Goal: Check status: Check status

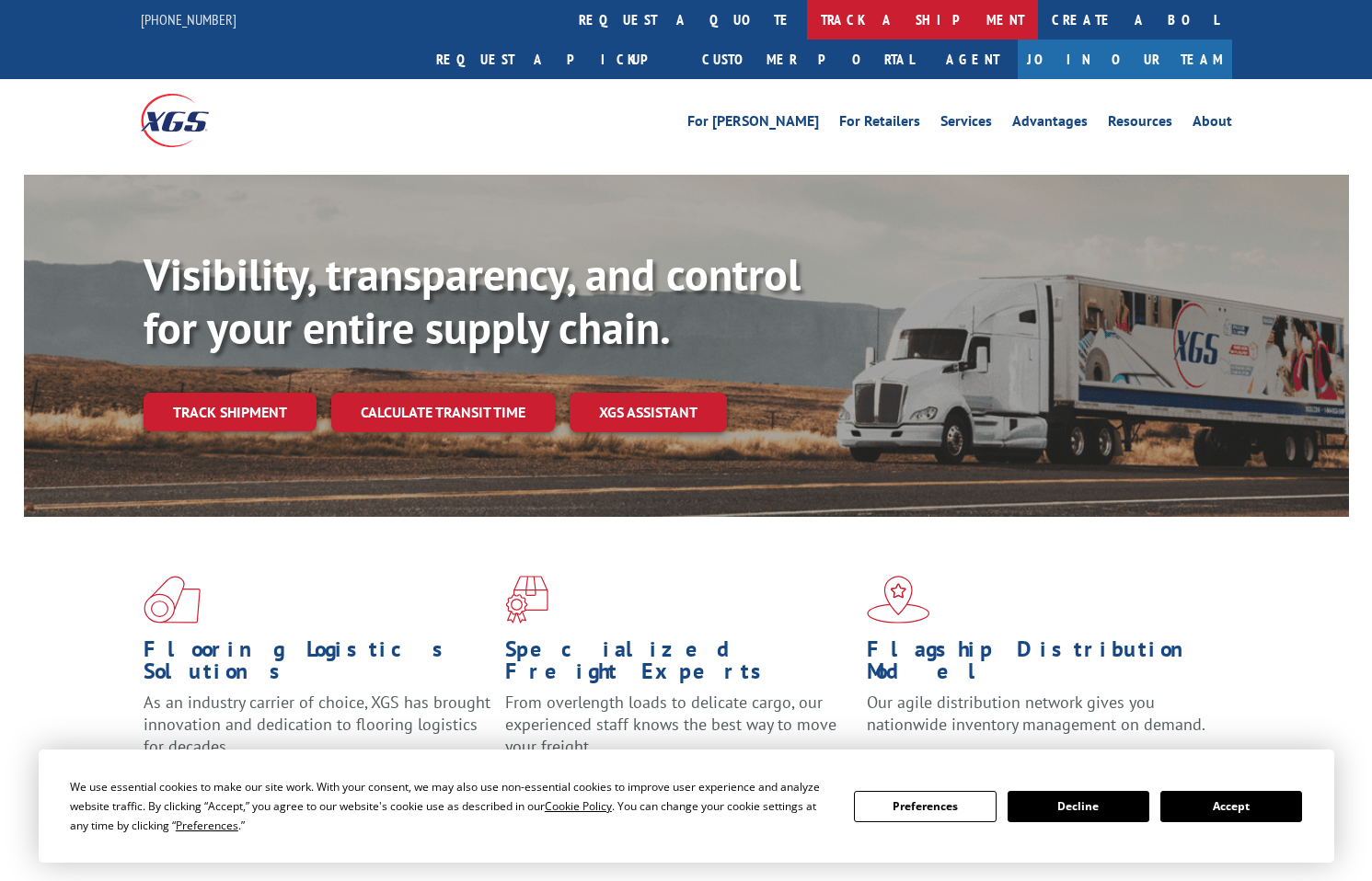
click at [807, 18] on link "track a shipment" at bounding box center [922, 20] width 231 height 40
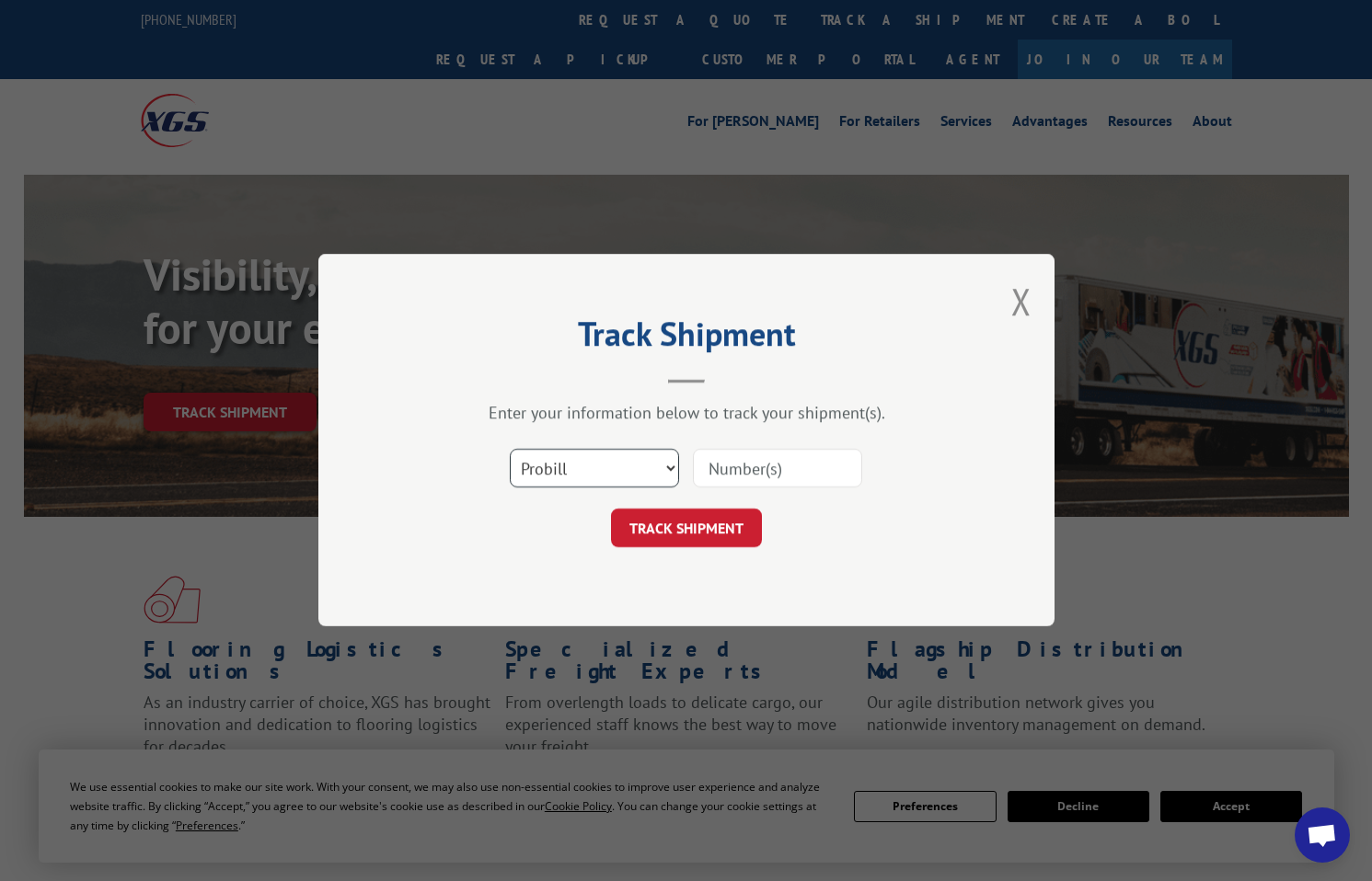
click at [669, 471] on select "Select category... Probill BOL PO" at bounding box center [595, 469] width 169 height 39
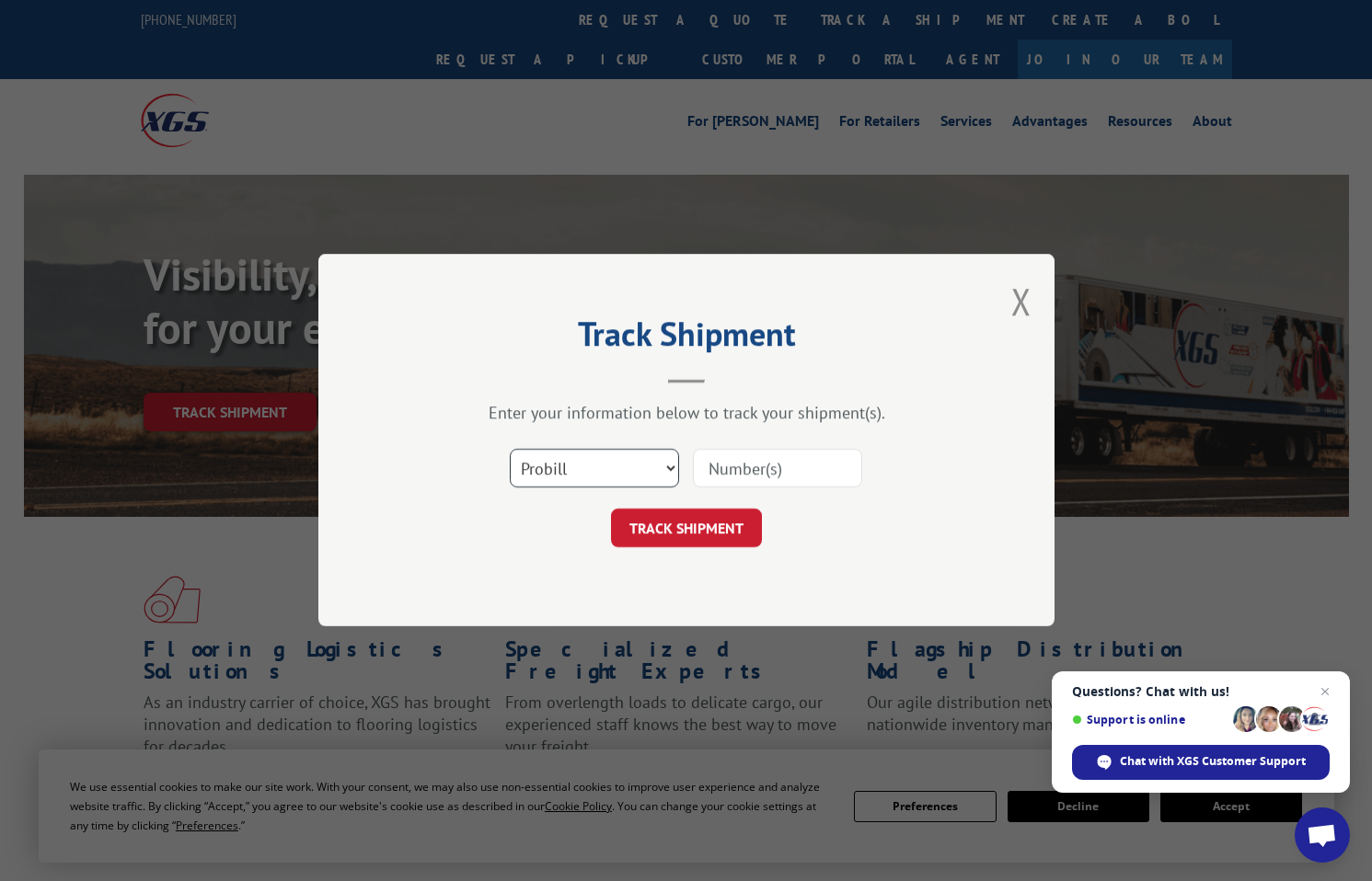
select select "bol"
click at [510, 449] on select "Select category... Probill BOL PO" at bounding box center [595, 469] width 169 height 39
click at [719, 464] on input at bounding box center [777, 469] width 169 height 39
paste input "1302120"
type input "1302120"
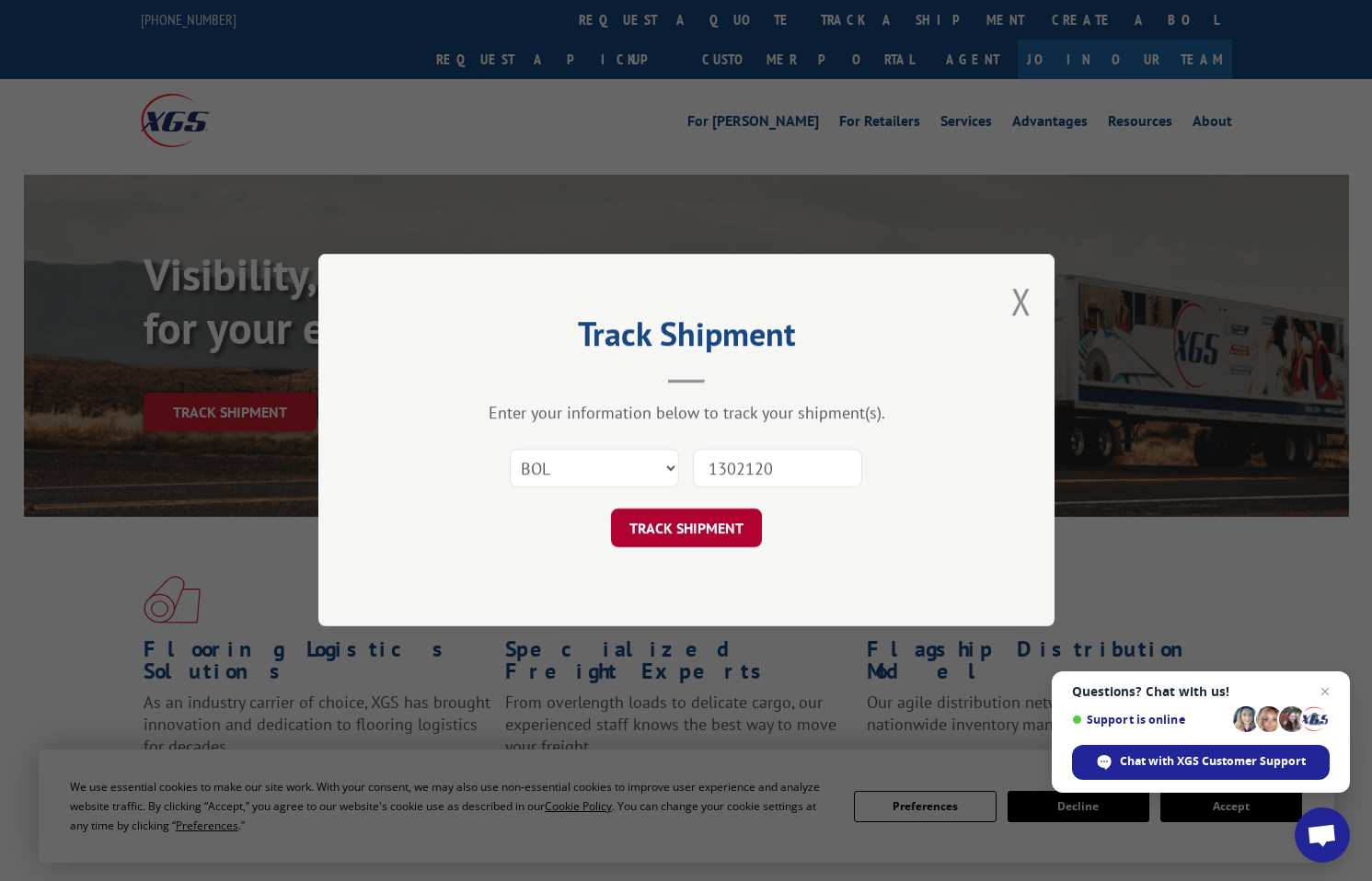
click at [677, 539] on button "TRACK SHIPMENT" at bounding box center [686, 529] width 151 height 39
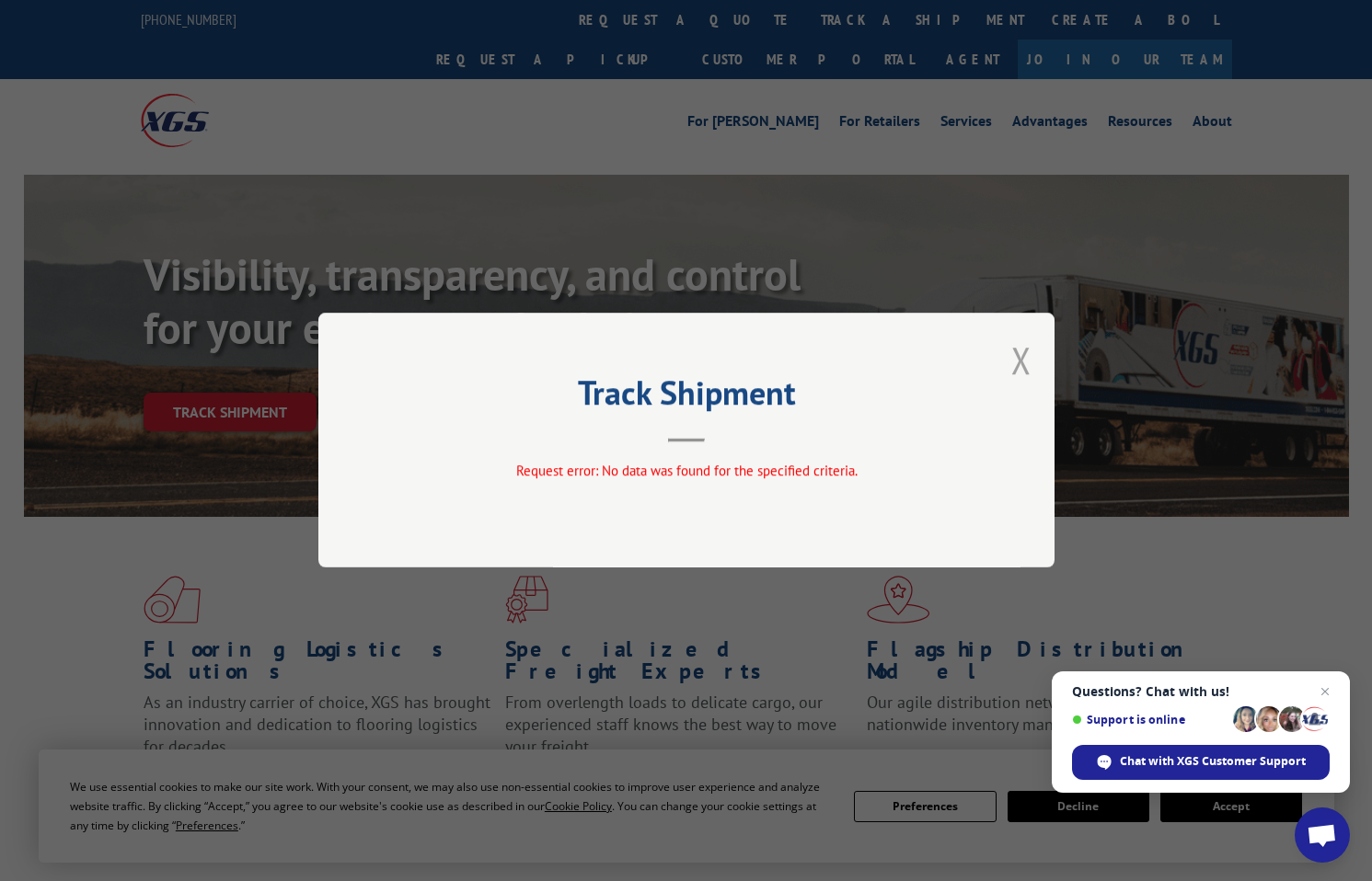
click at [1016, 362] on button "Close modal" at bounding box center [1021, 360] width 20 height 48
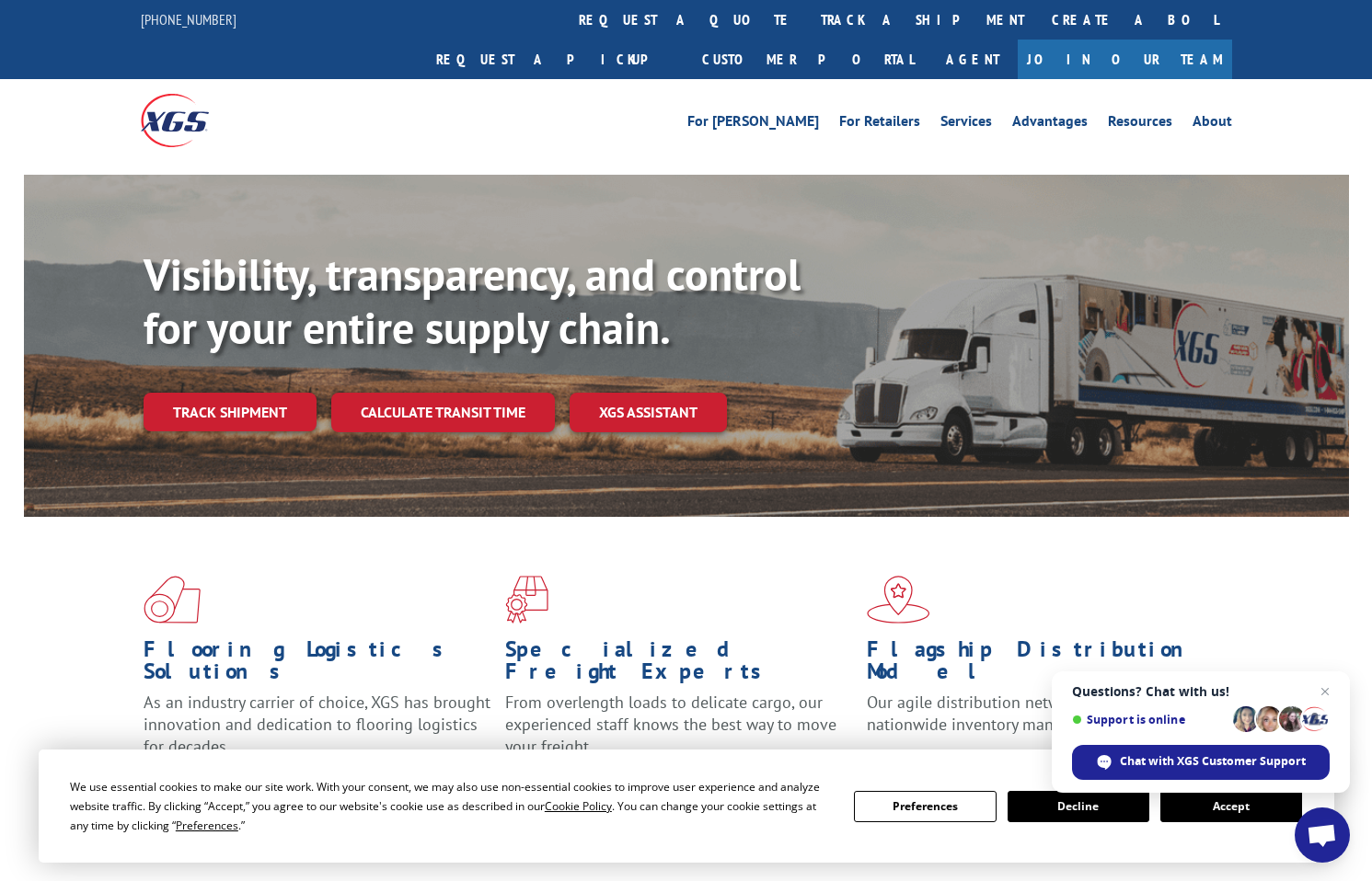
click at [807, 17] on link "track a shipment" at bounding box center [922, 20] width 231 height 40
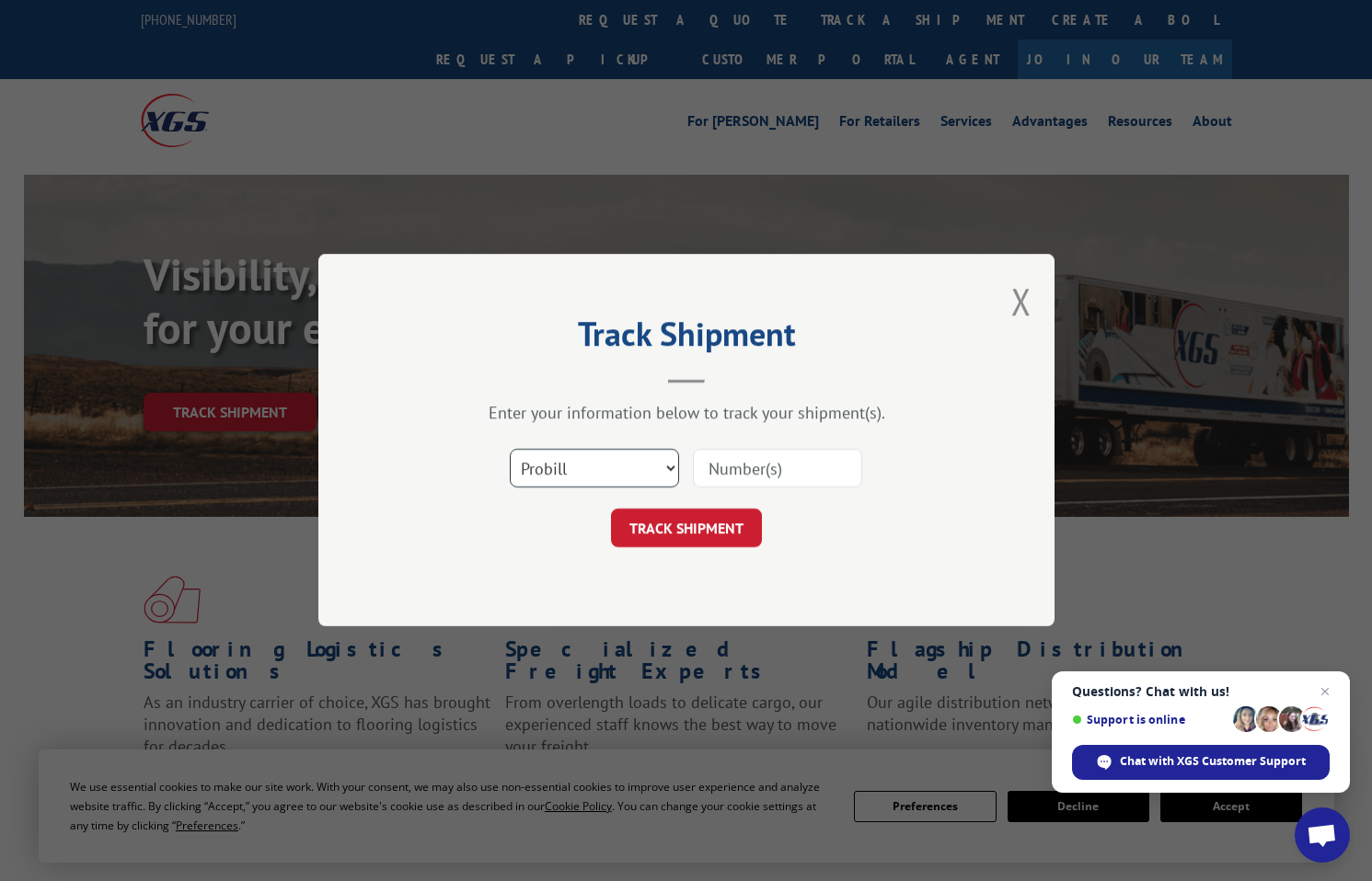
click at [672, 469] on select "Select category... Probill BOL PO" at bounding box center [595, 469] width 169 height 39
select select "bol"
click at [510, 449] on select "Select category... Probill BOL PO" at bounding box center [595, 469] width 169 height 39
click at [736, 475] on input at bounding box center [777, 469] width 169 height 39
paste input "1302120"
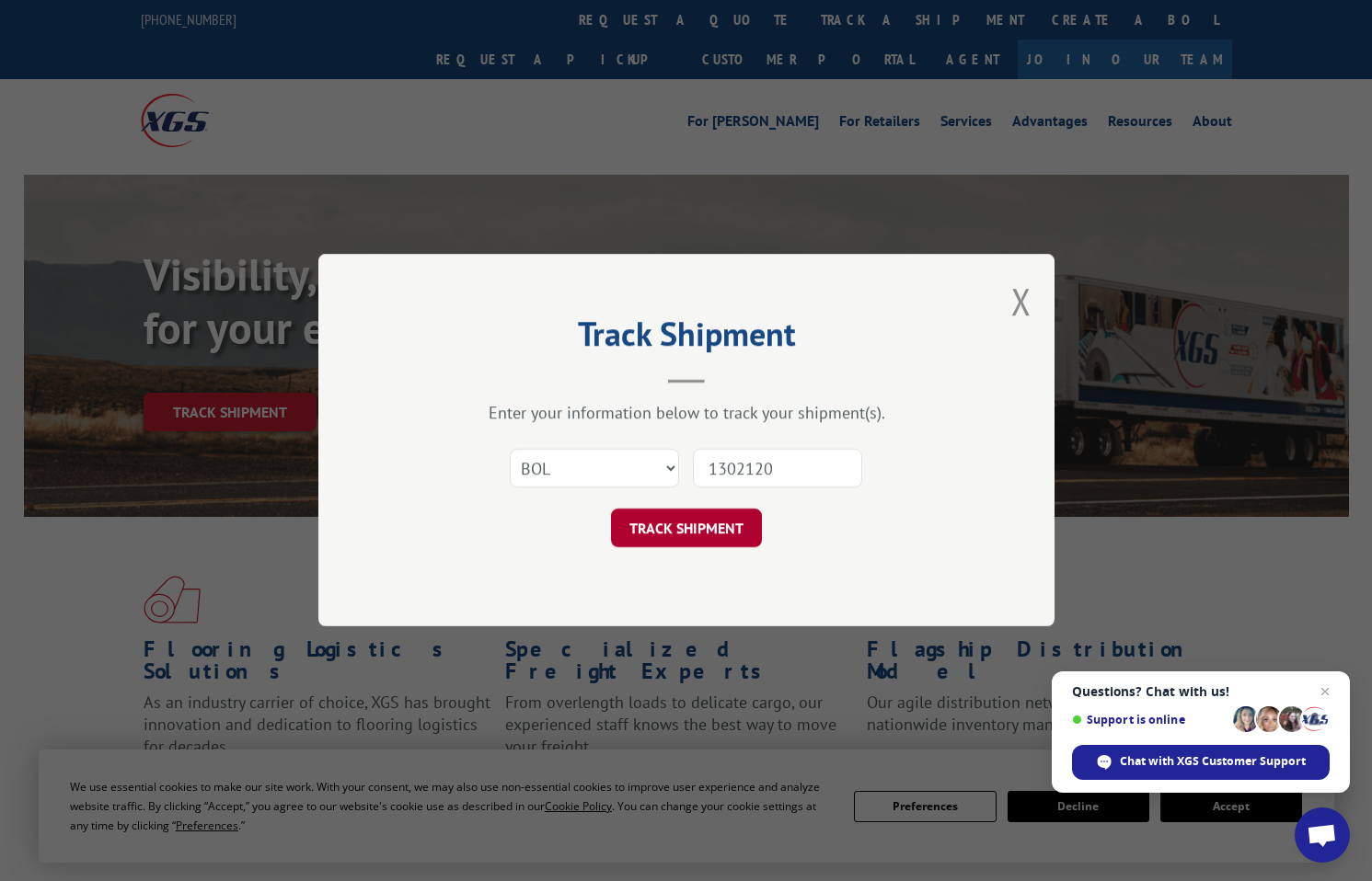
type input "1302120"
click at [657, 524] on button "TRACK SHIPMENT" at bounding box center [686, 529] width 151 height 39
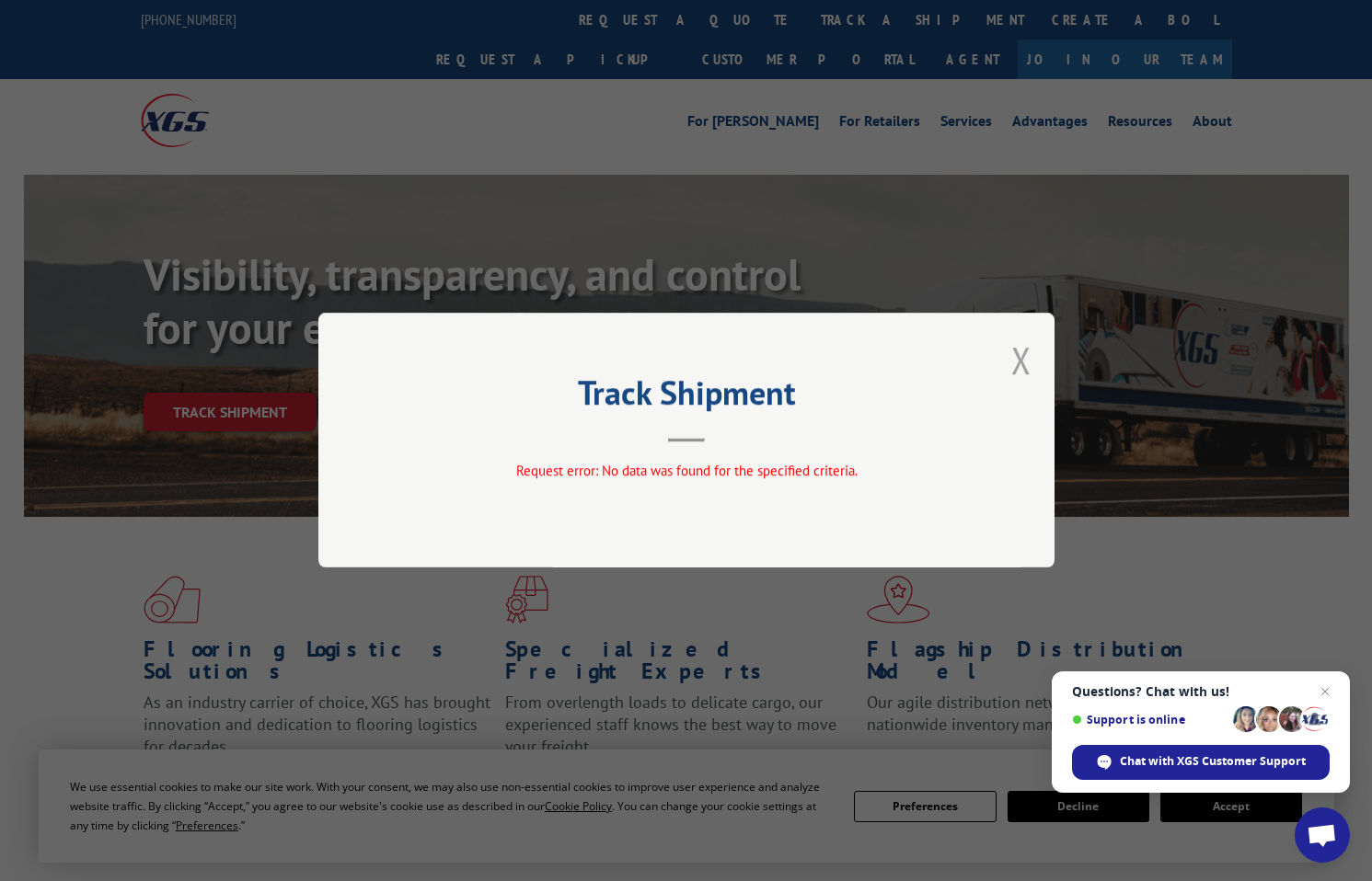
click at [1029, 361] on button "Close modal" at bounding box center [1021, 360] width 20 height 48
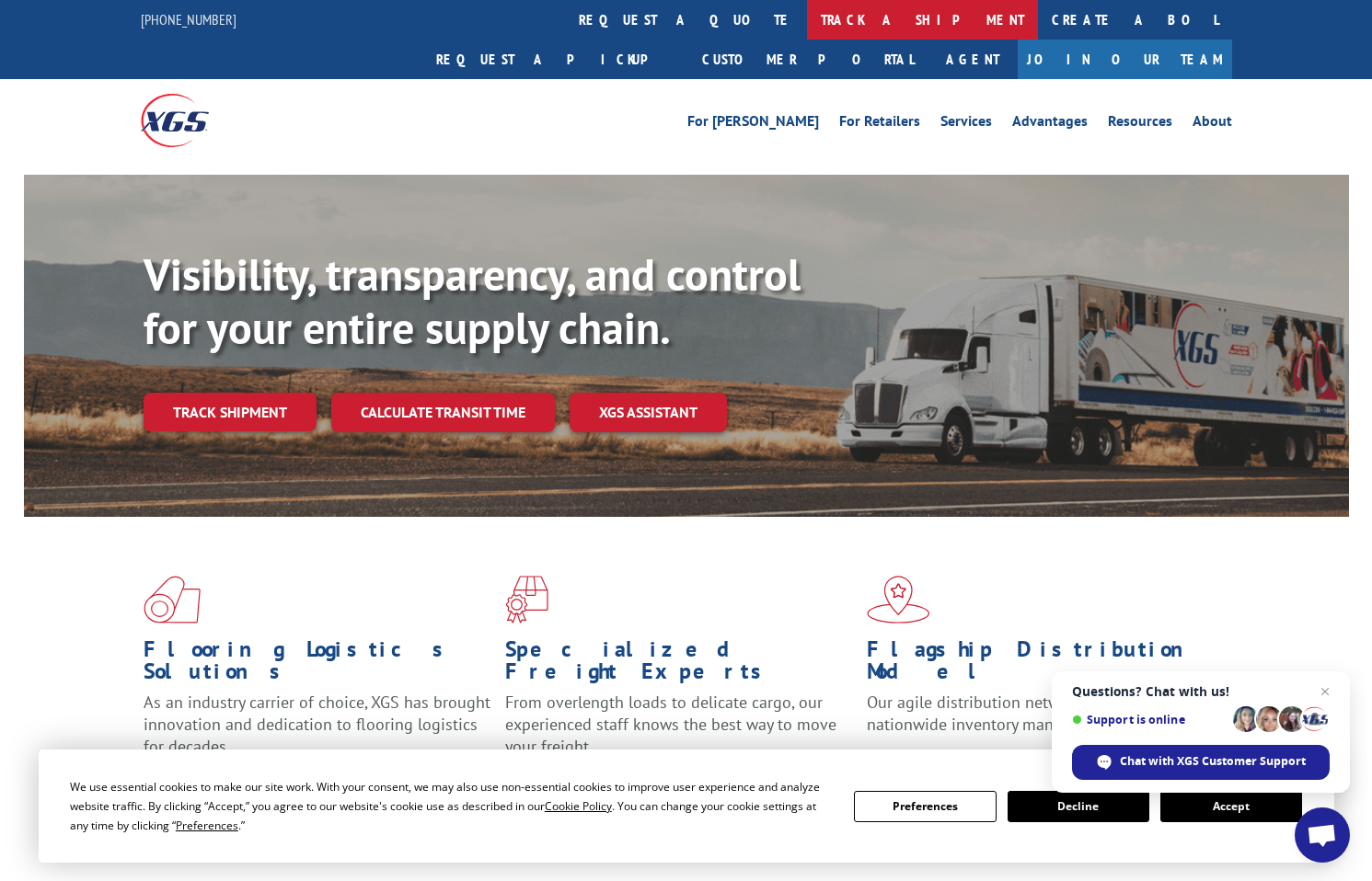
click at [807, 29] on link "track a shipment" at bounding box center [922, 20] width 231 height 40
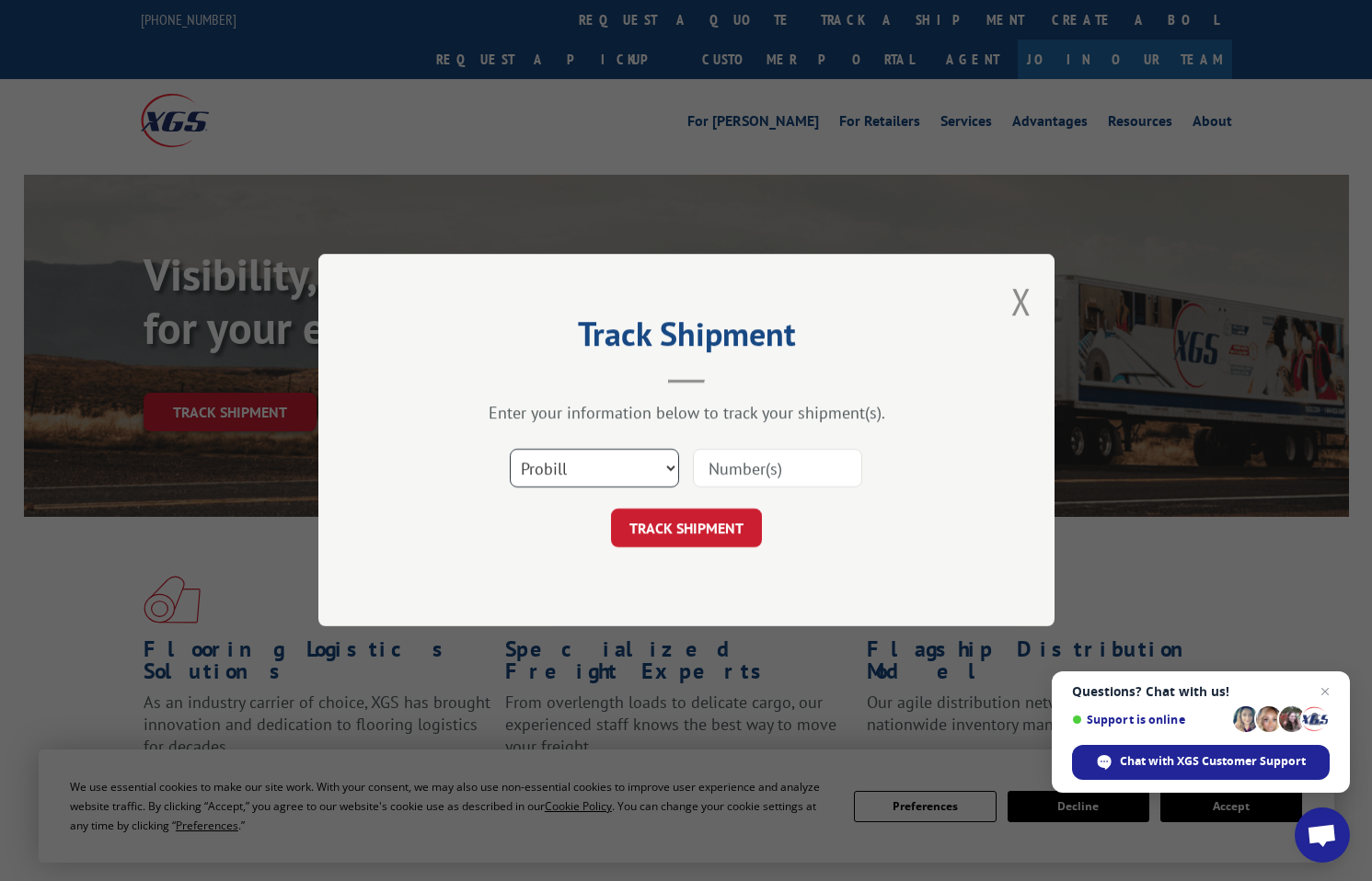
click at [672, 470] on select "Select category... Probill BOL PO" at bounding box center [595, 469] width 169 height 39
select select "bol"
click at [510, 449] on select "Select category... Probill BOL PO" at bounding box center [595, 469] width 169 height 39
click at [713, 469] on input at bounding box center [777, 469] width 169 height 39
paste input "7038023"
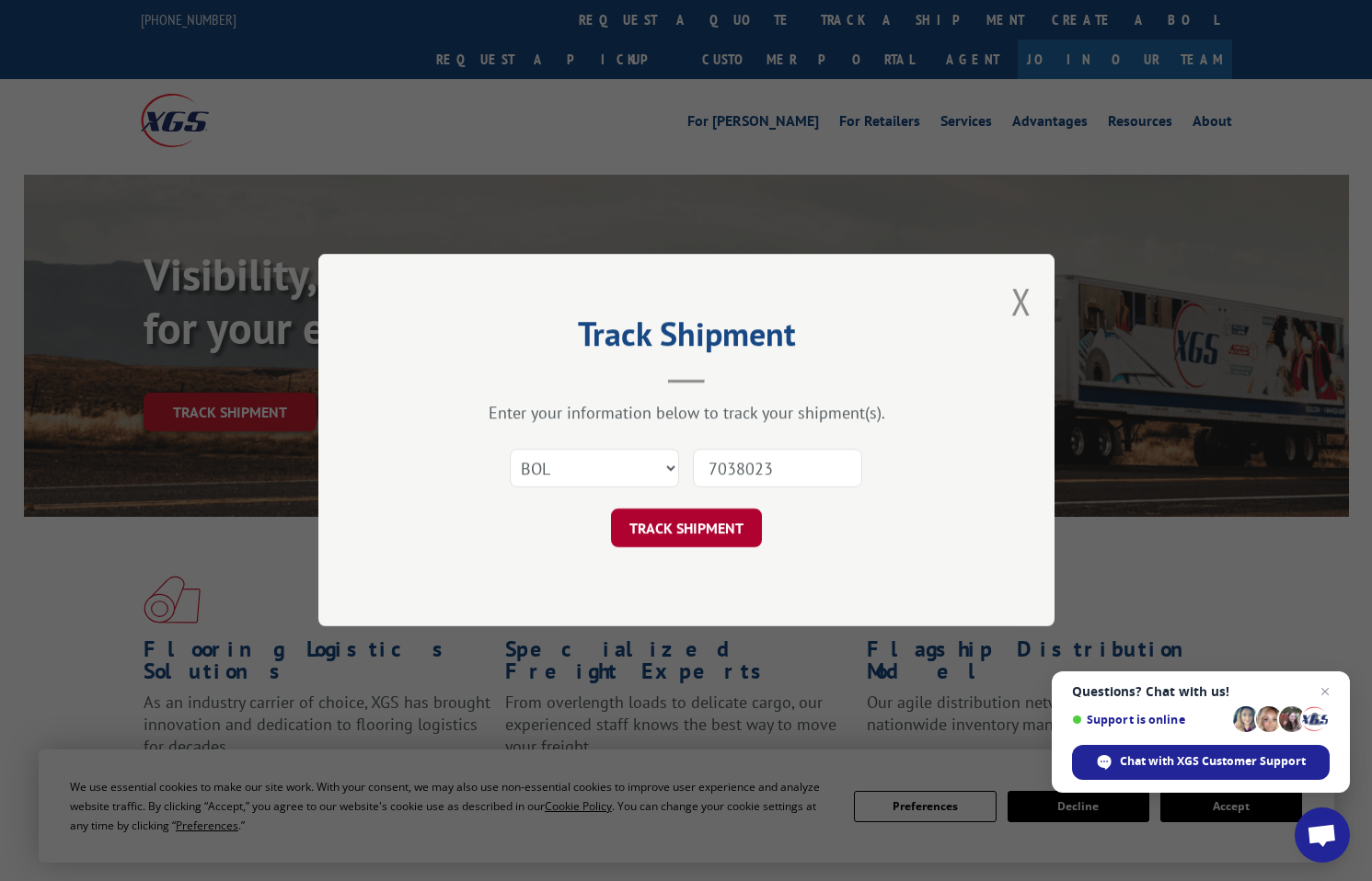
type input "7038023"
click at [674, 539] on button "TRACK SHIPMENT" at bounding box center [686, 529] width 151 height 39
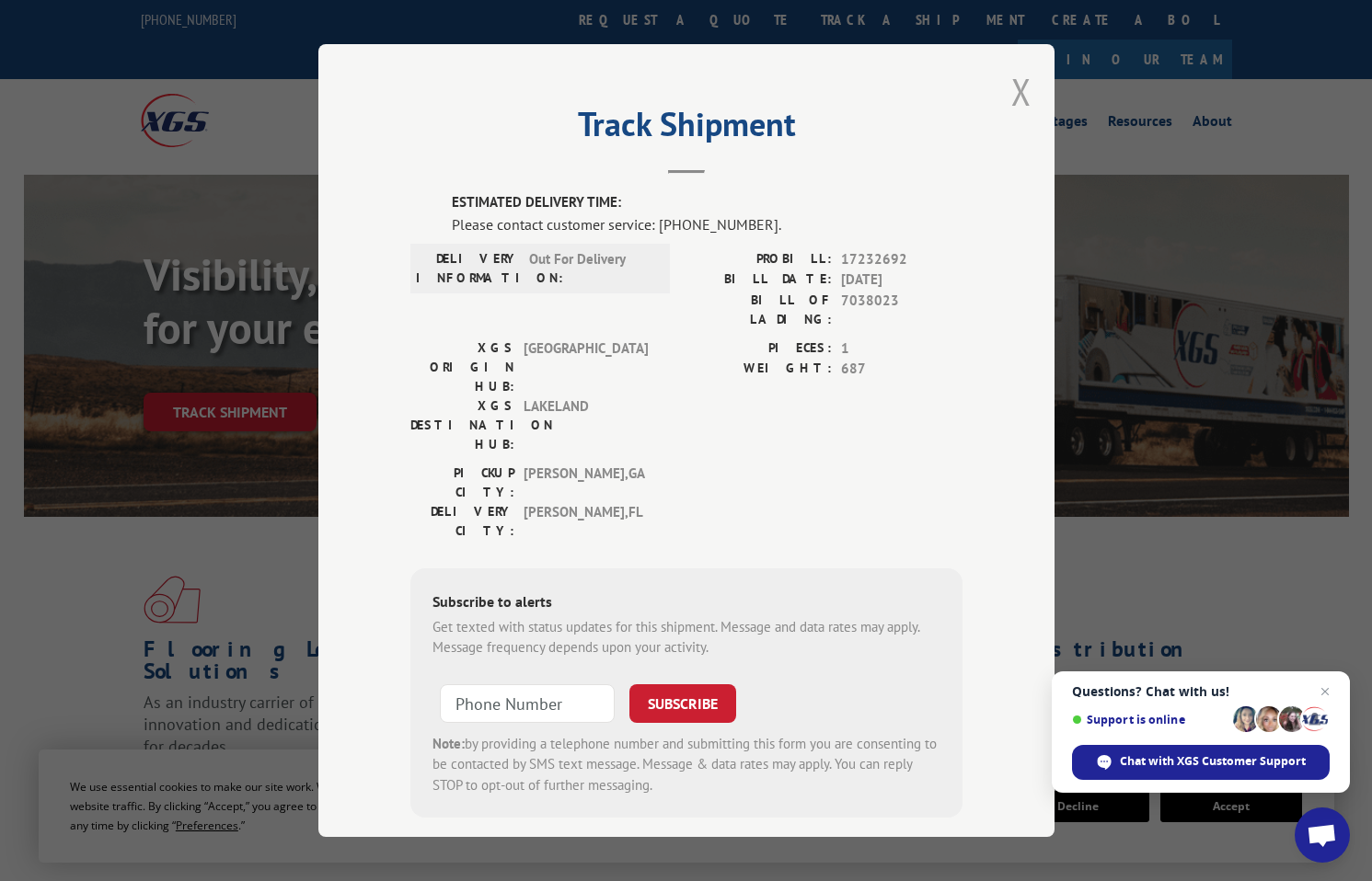
click at [1023, 105] on button "Close modal" at bounding box center [1021, 91] width 20 height 48
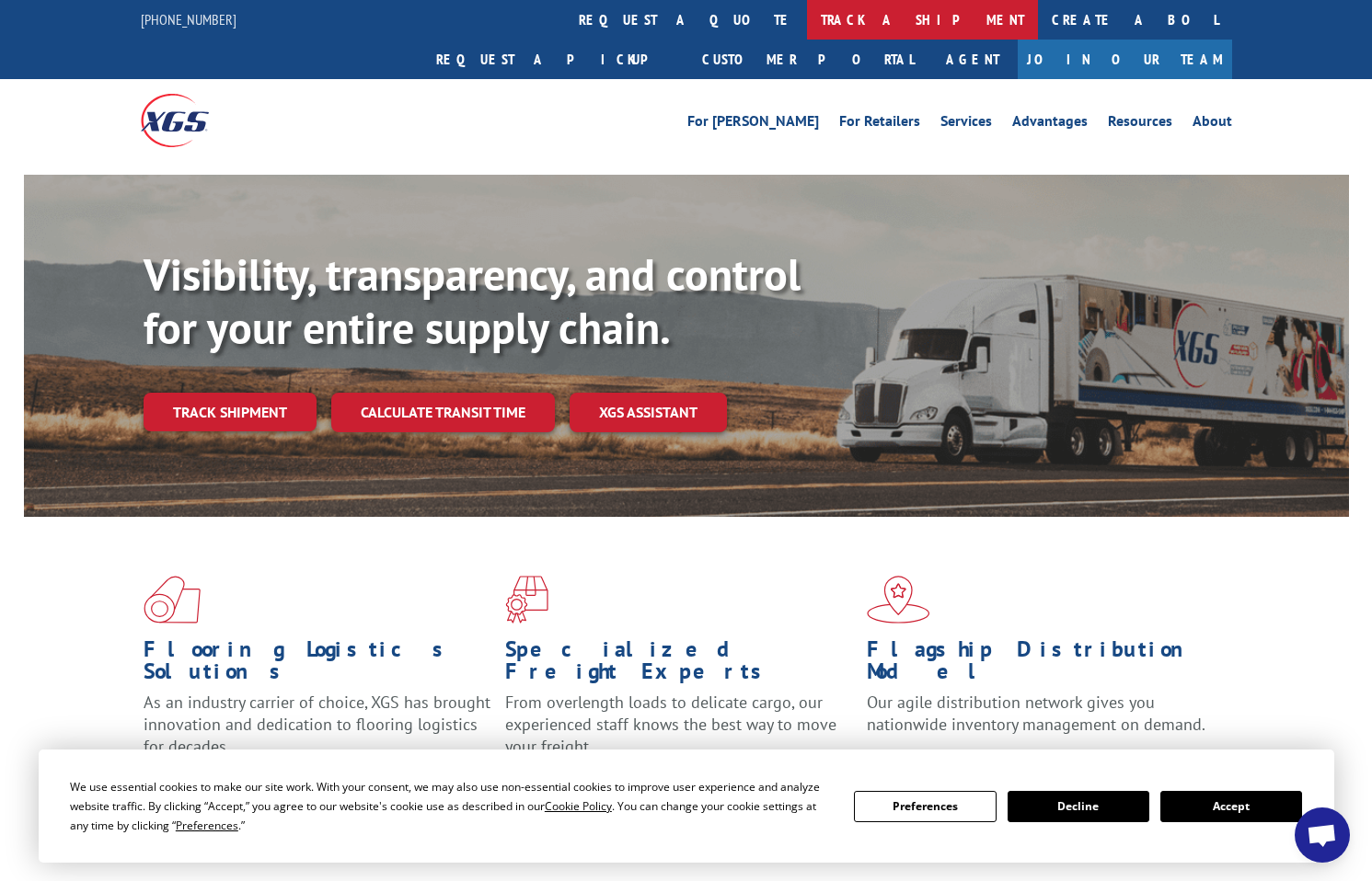
click at [807, 20] on link "track a shipment" at bounding box center [922, 20] width 231 height 40
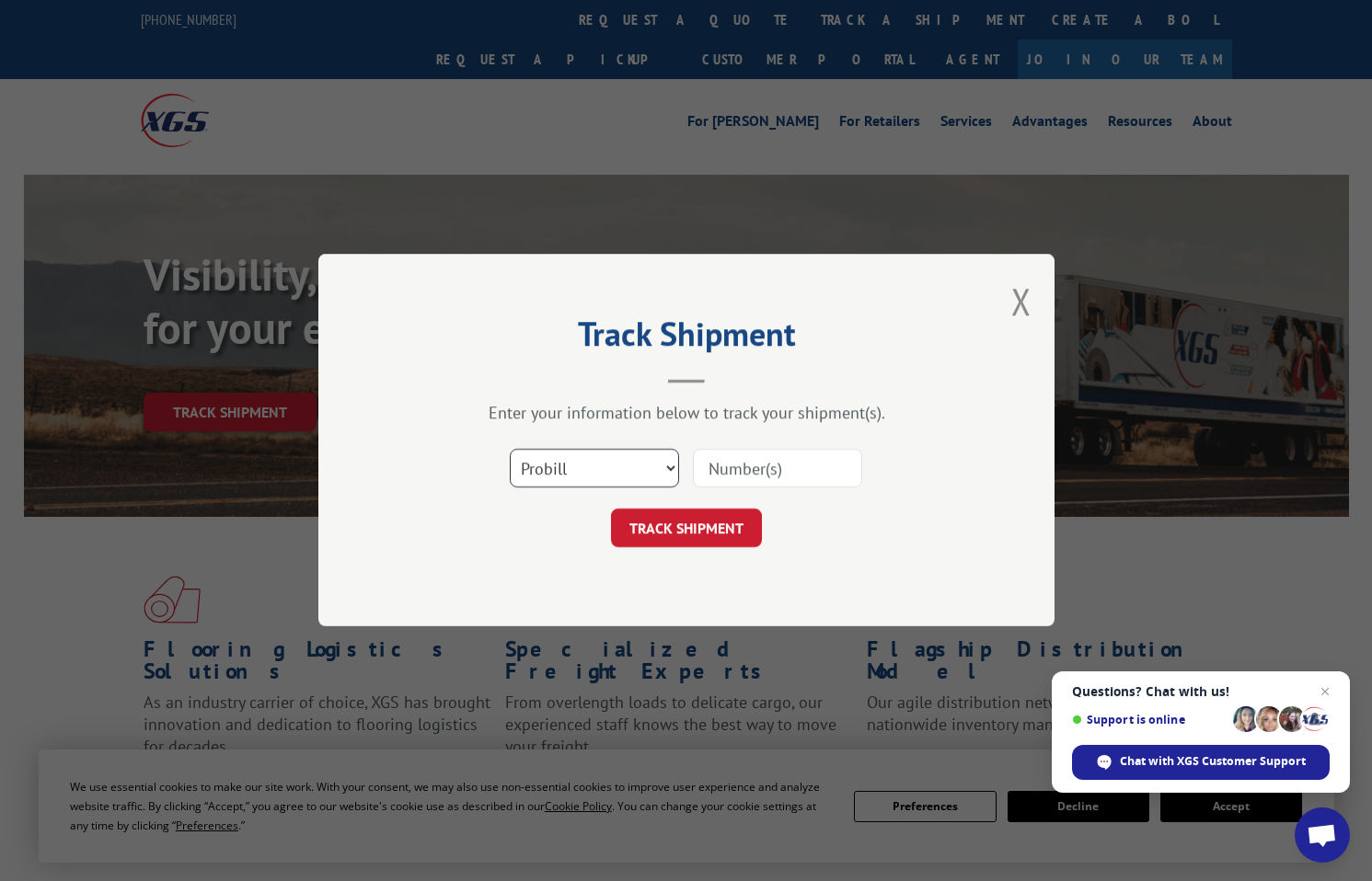
click at [667, 465] on select "Select category... Probill BOL PO" at bounding box center [595, 469] width 169 height 39
select select "bol"
click at [510, 449] on select "Select category... Probill BOL PO" at bounding box center [595, 469] width 169 height 39
paste input "7046160"
type input "7046160"
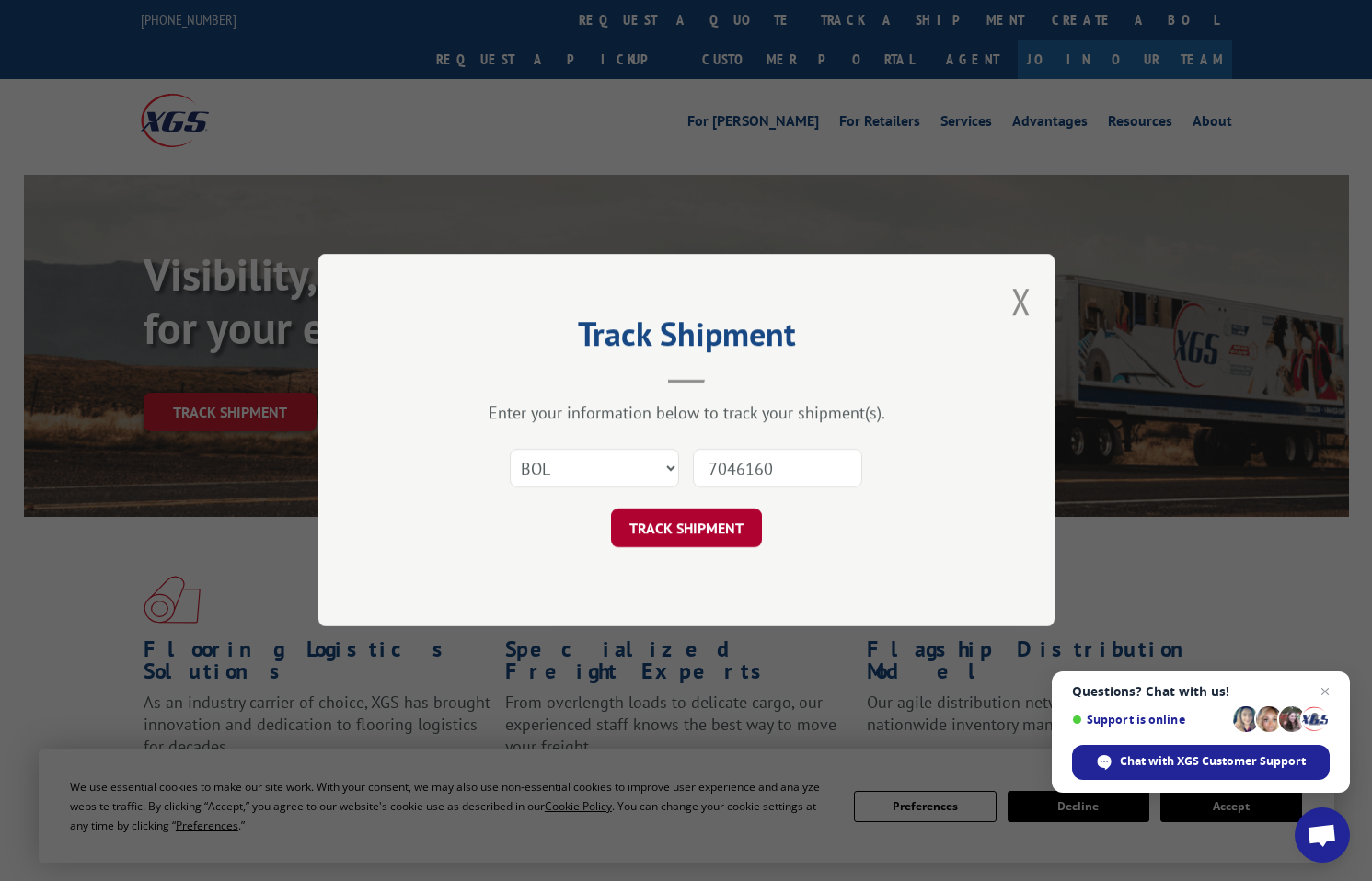
click at [673, 525] on button "TRACK SHIPMENT" at bounding box center [686, 529] width 151 height 39
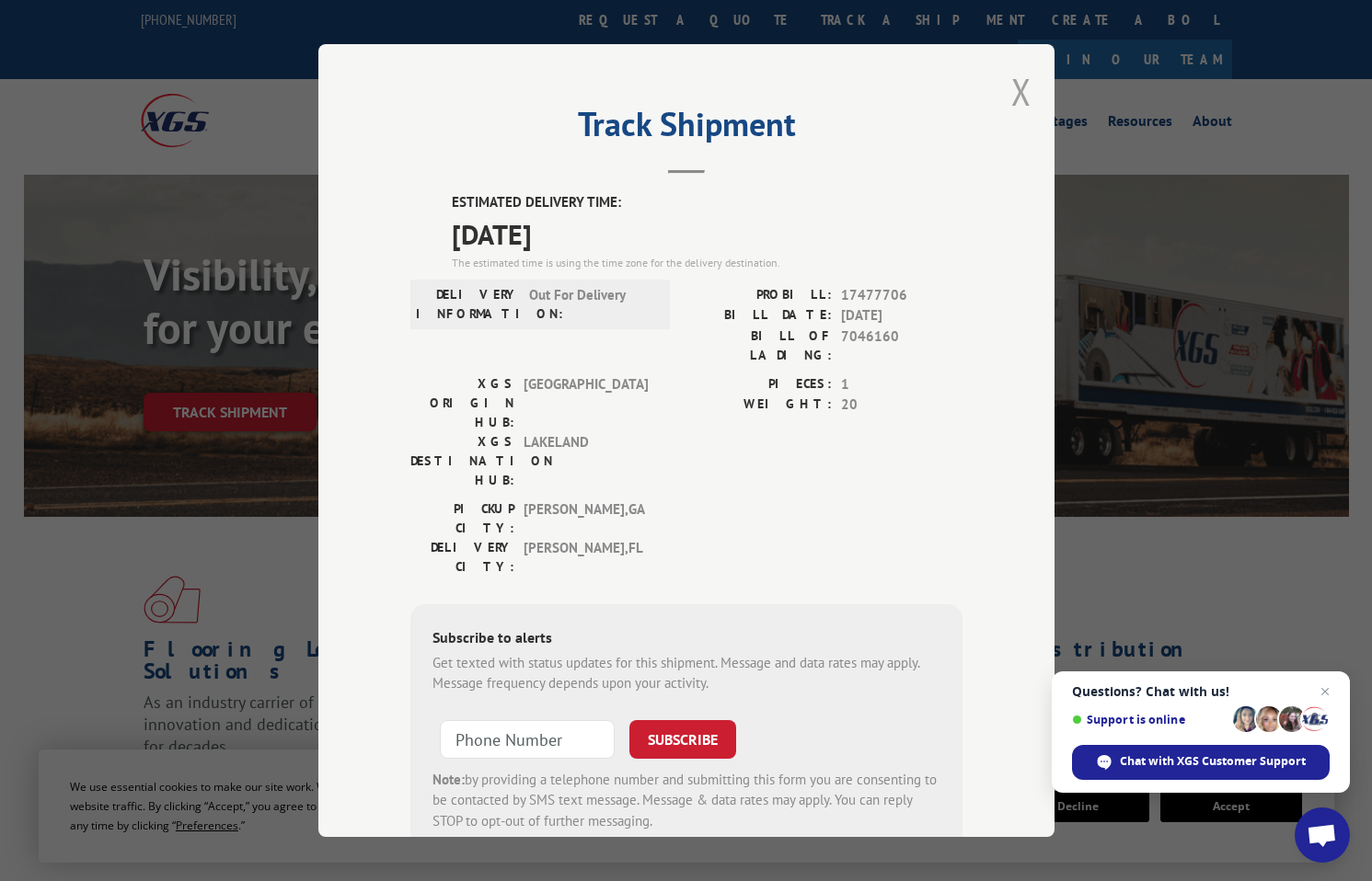
click at [1022, 95] on button "Close modal" at bounding box center [1021, 91] width 20 height 48
